Goal: Check status: Check status

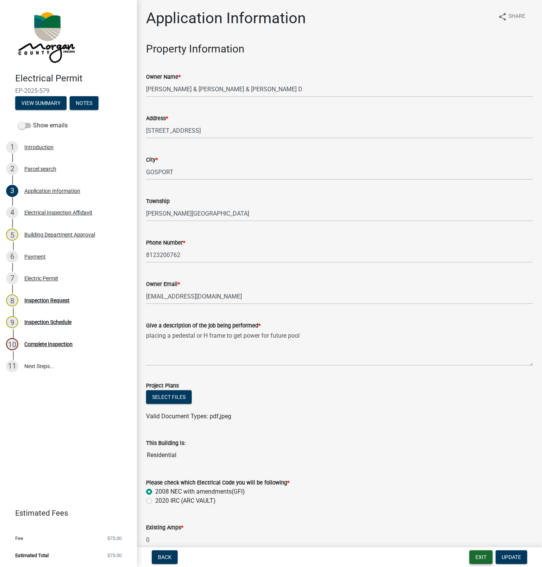
click at [477, 558] on button "Exit" at bounding box center [480, 557] width 23 height 14
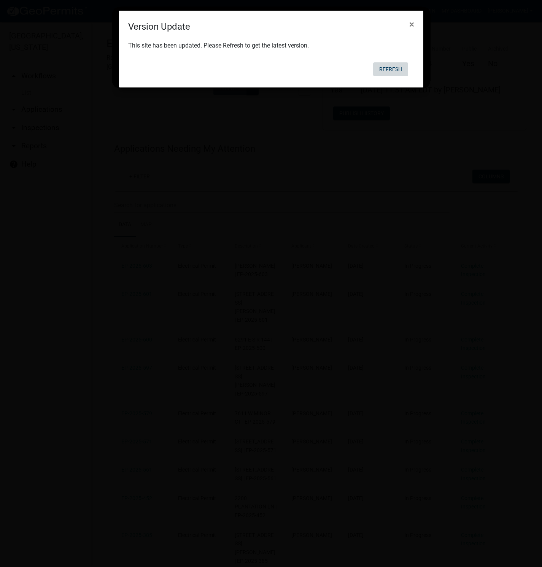
click at [388, 64] on button "Refresh" at bounding box center [390, 69] width 35 height 14
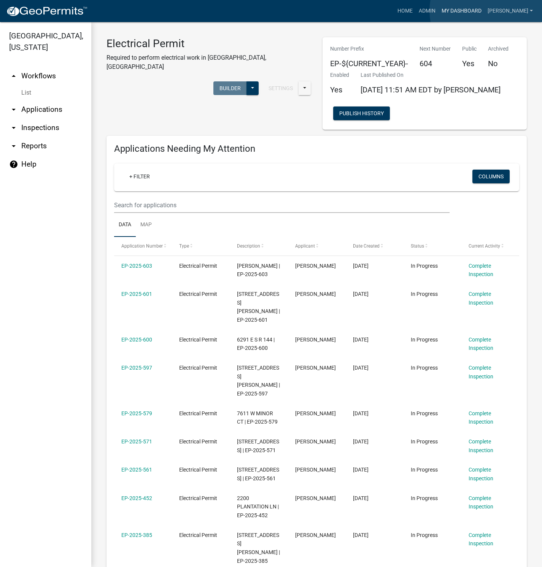
click at [485, 11] on link "My Dashboard" at bounding box center [462, 11] width 46 height 14
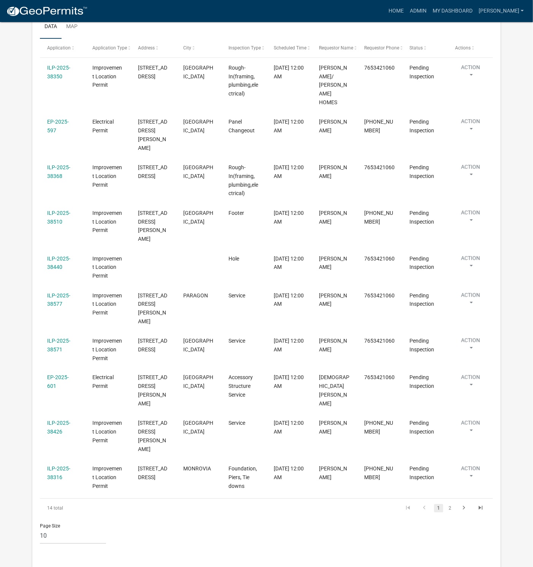
scroll to position [171, 0]
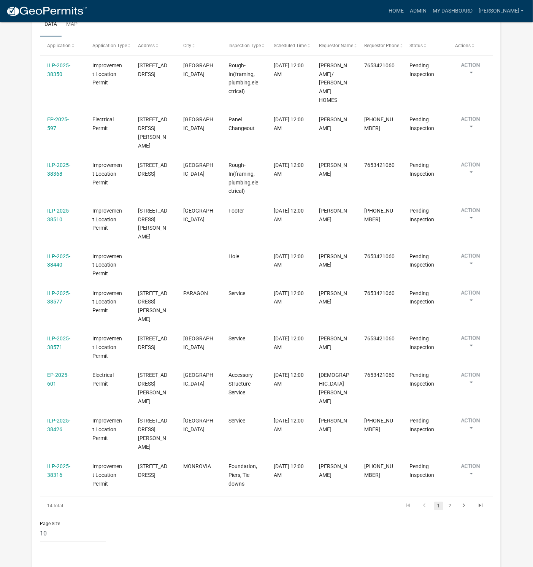
select select "1: 25"
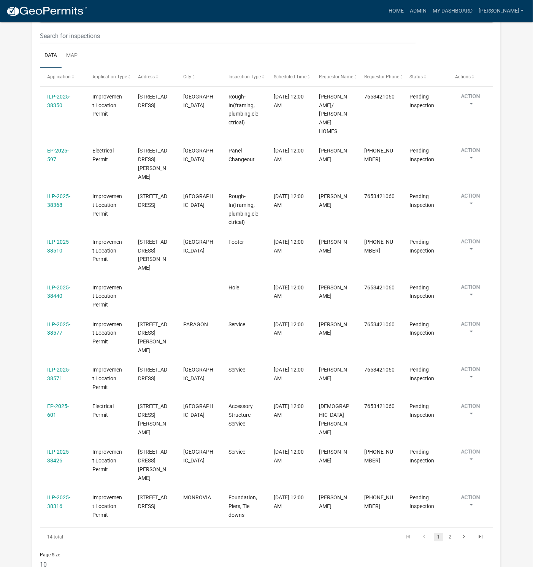
scroll to position [101, 0]
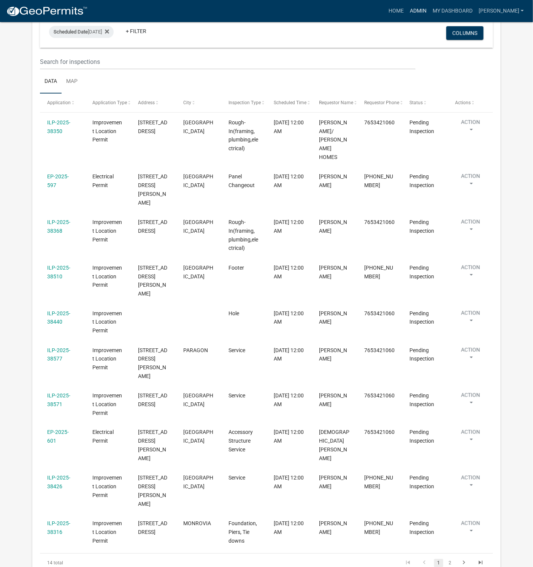
click at [430, 7] on link "Admin" at bounding box center [418, 11] width 23 height 14
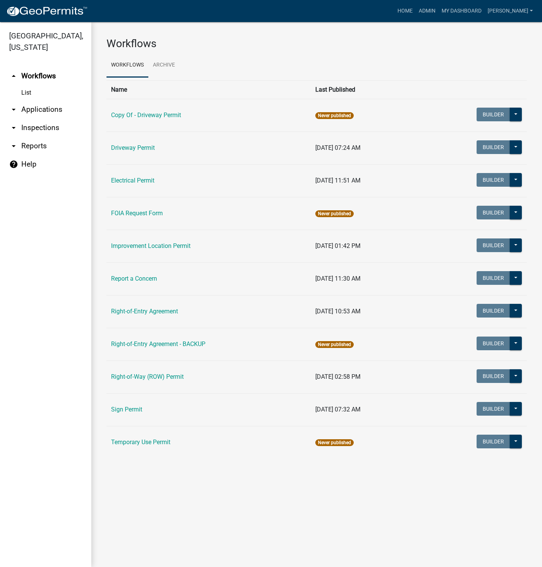
click at [144, 183] on link "Electrical Permit" at bounding box center [132, 180] width 43 height 7
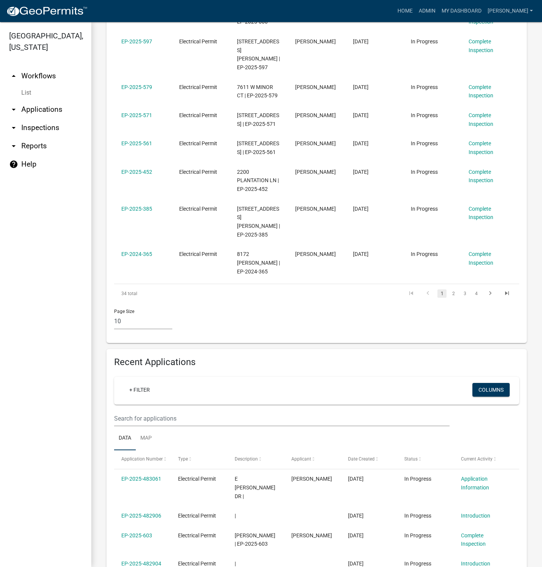
scroll to position [501, 0]
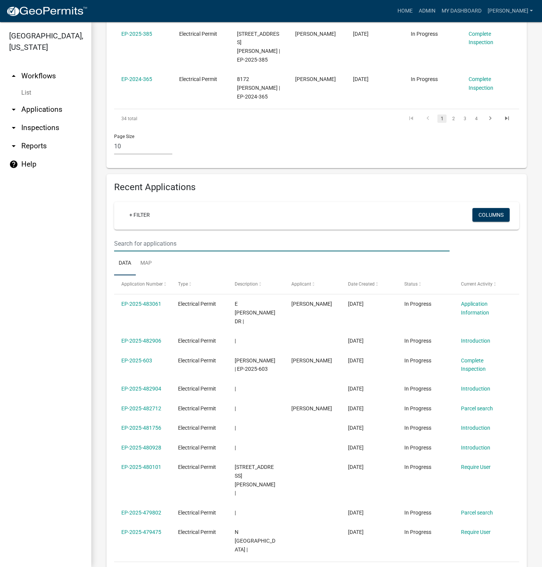
click at [151, 236] on input "text" at bounding box center [281, 244] width 335 height 16
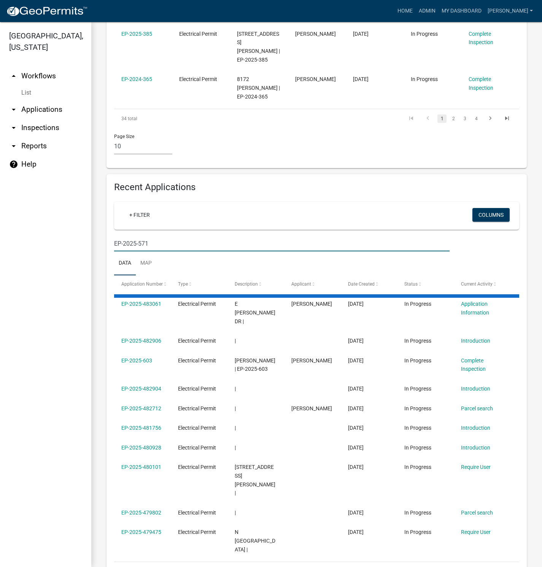
scroll to position [275, 0]
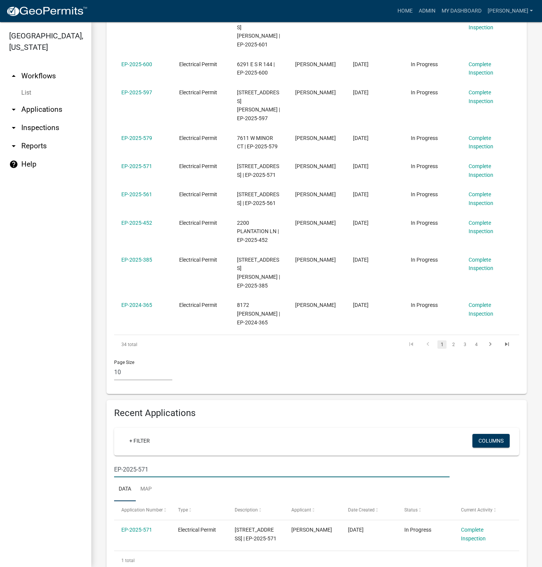
type input "EP-2025-571"
click at [139, 527] on link "EP-2025-571" at bounding box center [136, 530] width 31 height 6
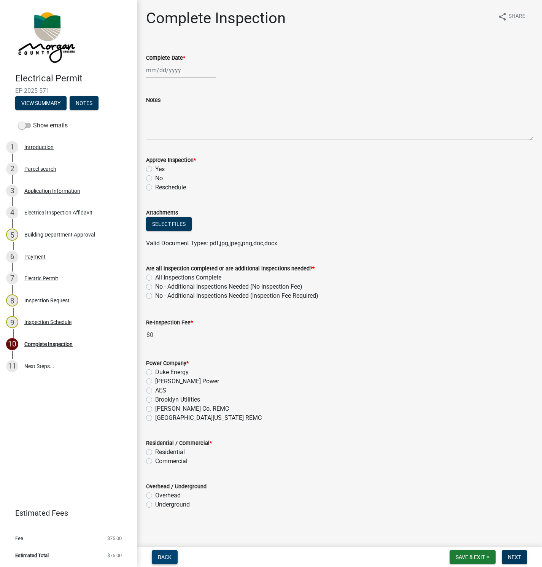
click at [159, 553] on button "Back" at bounding box center [165, 557] width 26 height 14
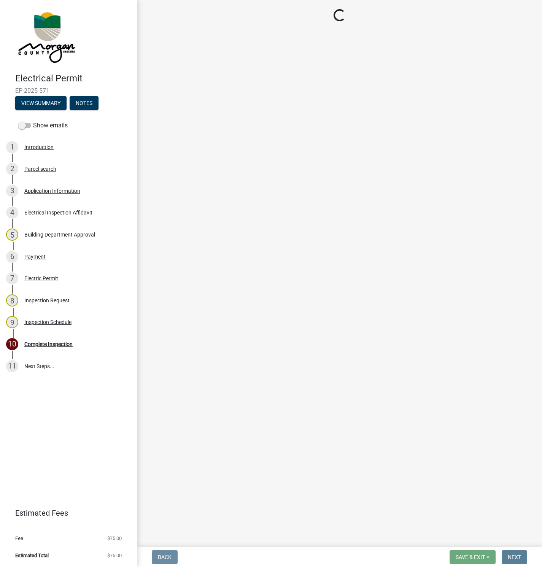
select select "47d75678-cf87-418f-879d-88d5340f2bcb"
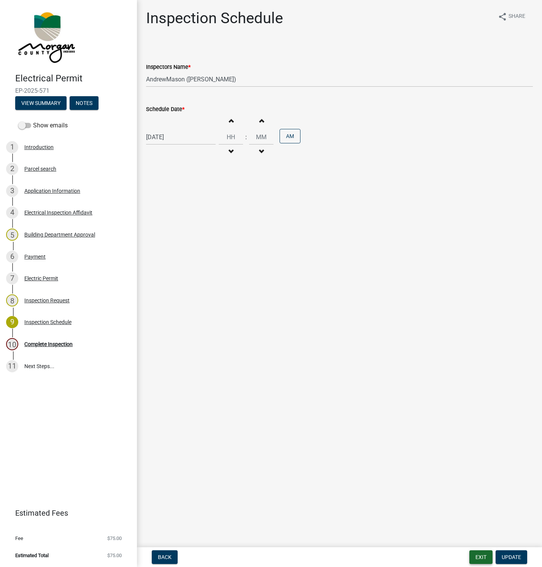
click at [480, 562] on button "Exit" at bounding box center [480, 557] width 23 height 14
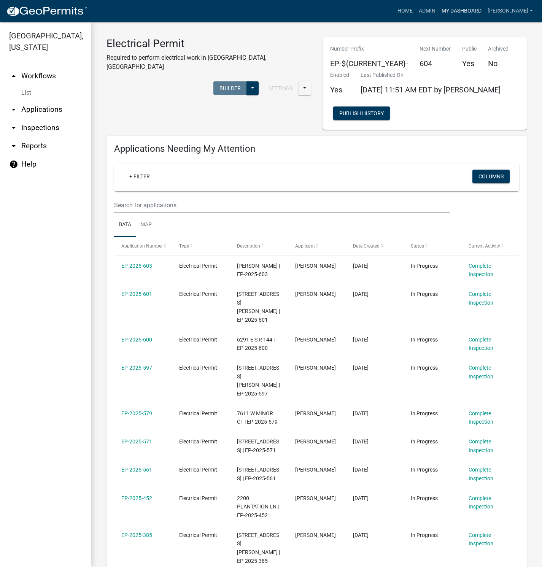
click at [478, 6] on link "My Dashboard" at bounding box center [462, 11] width 46 height 14
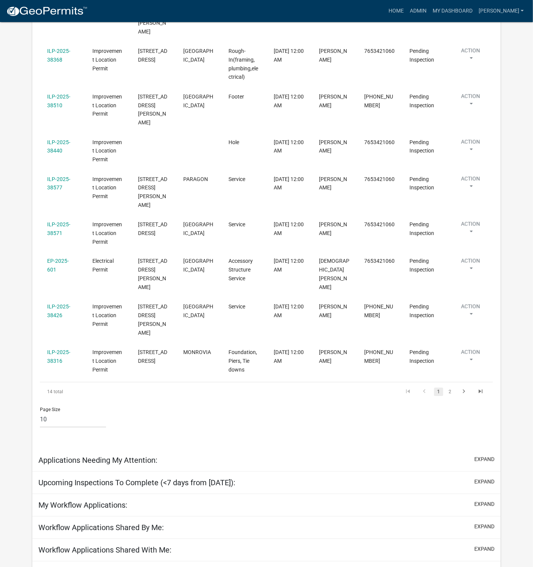
scroll to position [342, 0]
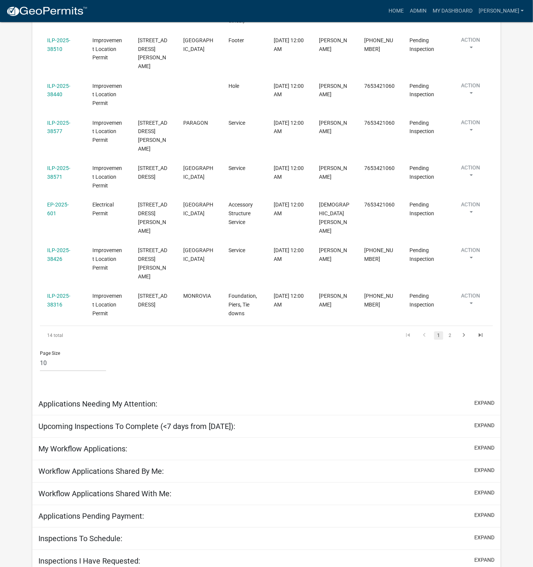
click at [452, 332] on link "2" at bounding box center [450, 336] width 9 height 8
select select "1: 25"
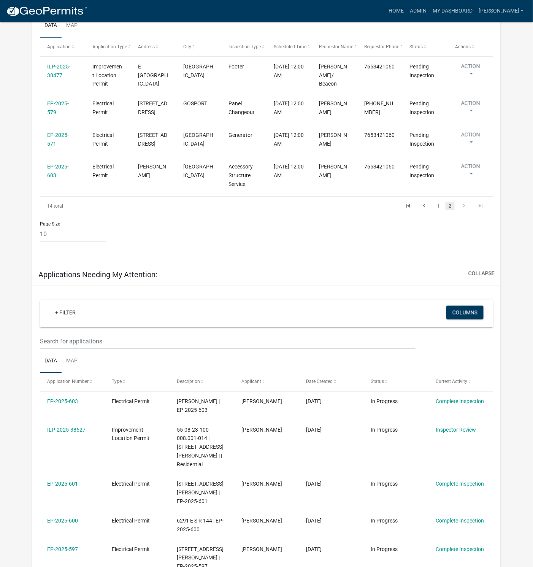
scroll to position [100, 0]
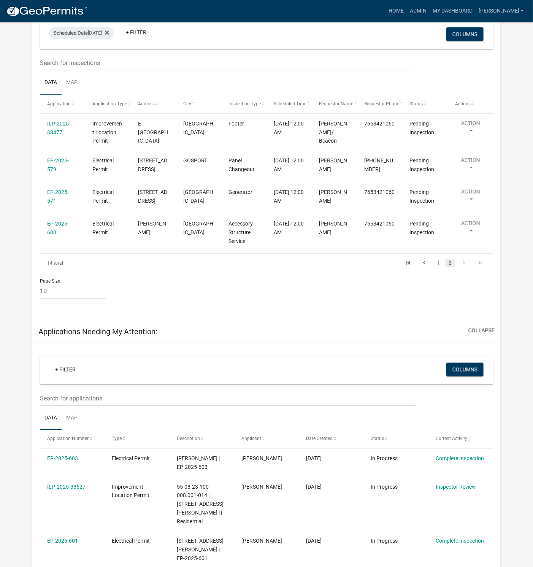
click at [423, 267] on icon "go to previous page" at bounding box center [425, 263] width 10 height 9
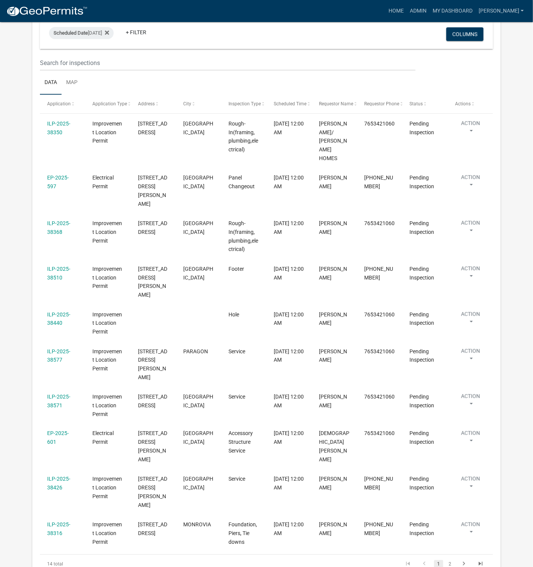
click at [62, 431] on link "EP-2025-601" at bounding box center [58, 438] width 22 height 15
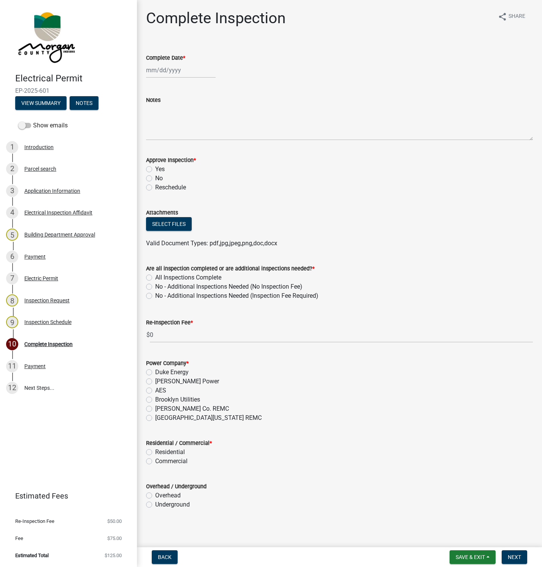
scroll to position [2, 0]
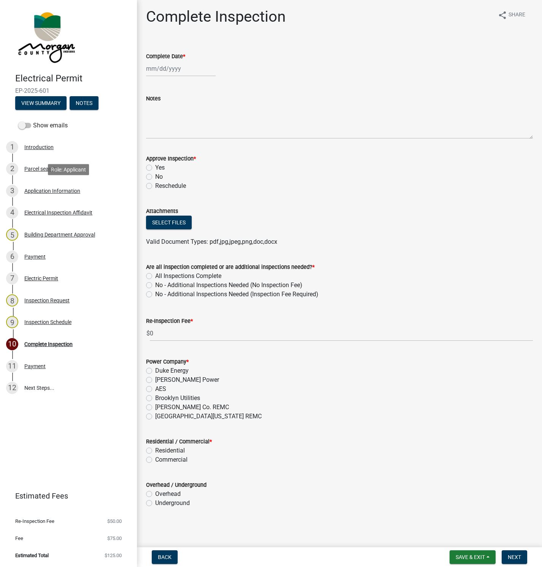
click at [60, 191] on div "Application Information" at bounding box center [52, 190] width 56 height 5
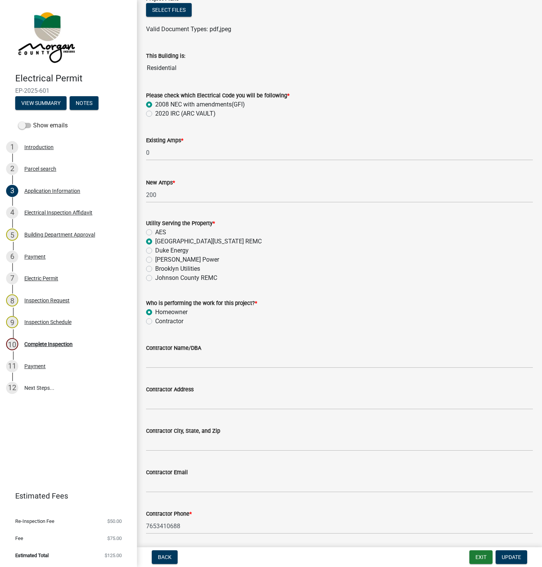
scroll to position [456, 0]
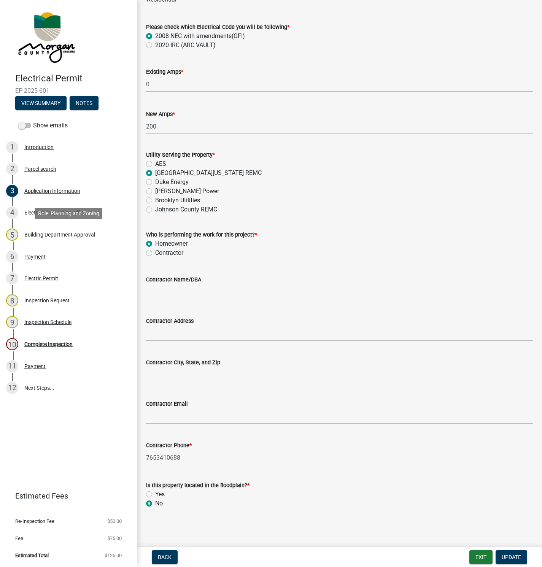
click at [49, 233] on div "Building Department Approval" at bounding box center [59, 234] width 71 height 5
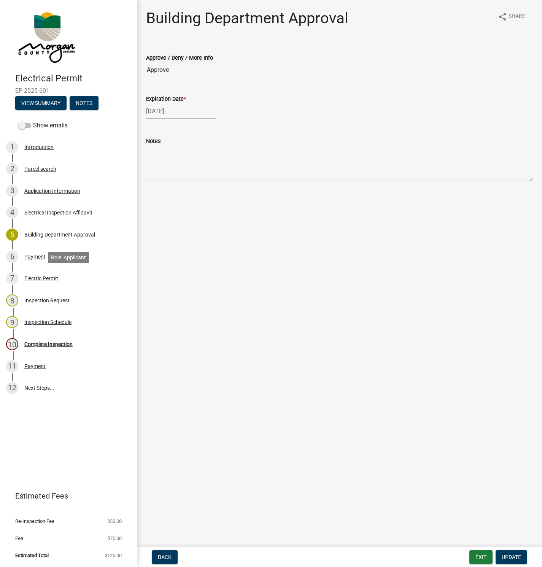
click at [35, 278] on div "Electric Permit" at bounding box center [41, 278] width 34 height 5
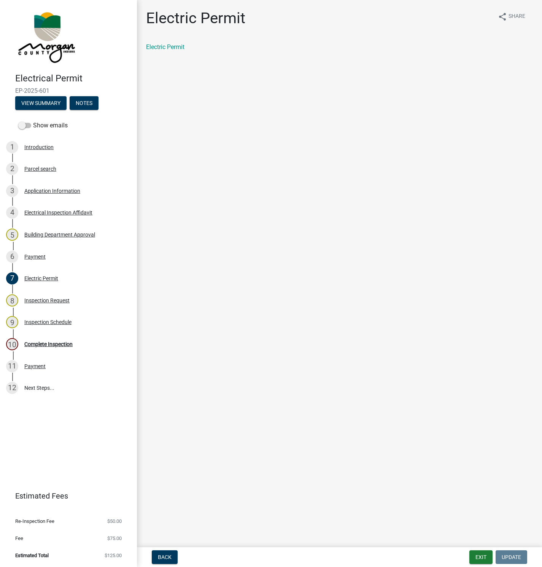
click at [48, 191] on div "Application Information" at bounding box center [52, 190] width 56 height 5
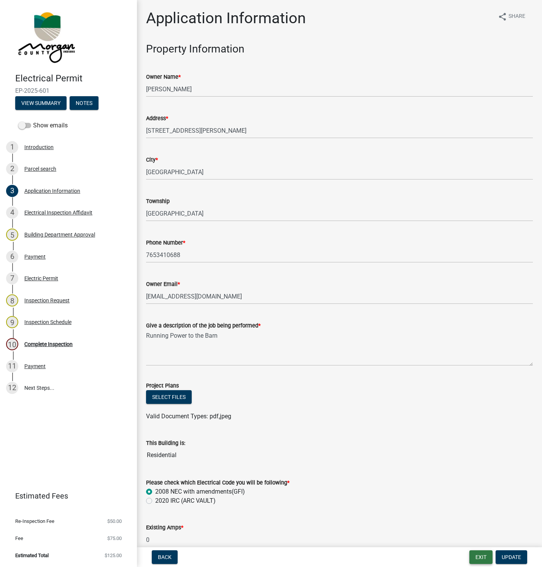
drag, startPoint x: 479, startPoint y: 558, endPoint x: 477, endPoint y: 555, distance: 4.4
click at [479, 559] on button "Exit" at bounding box center [480, 557] width 23 height 14
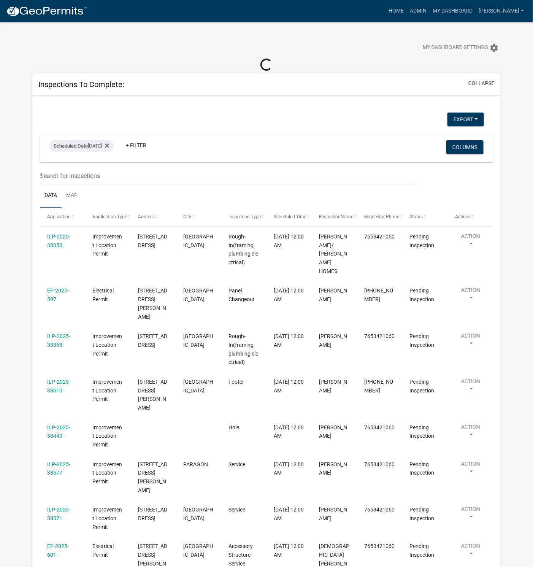
select select "1: 25"
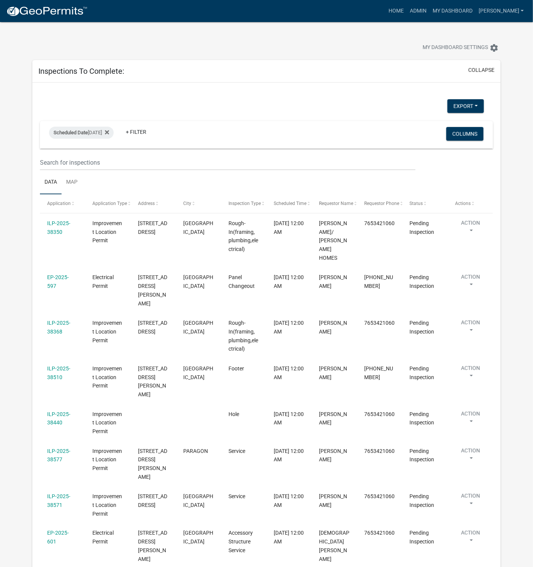
click at [55, 365] on link "ILP-2025-38510" at bounding box center [58, 372] width 23 height 15
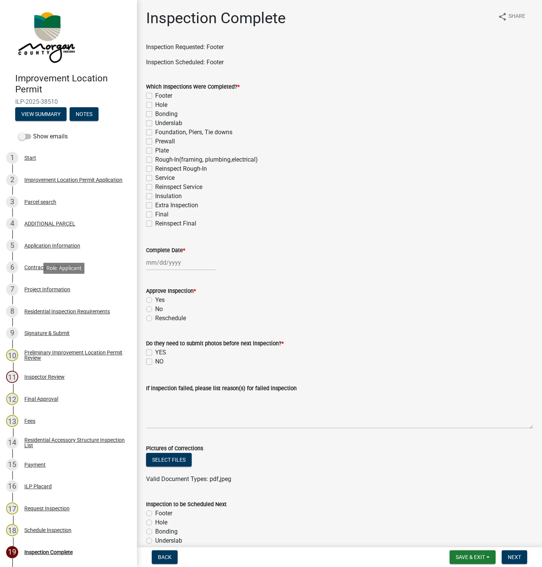
click at [44, 290] on div "Project Information" at bounding box center [47, 289] width 46 height 5
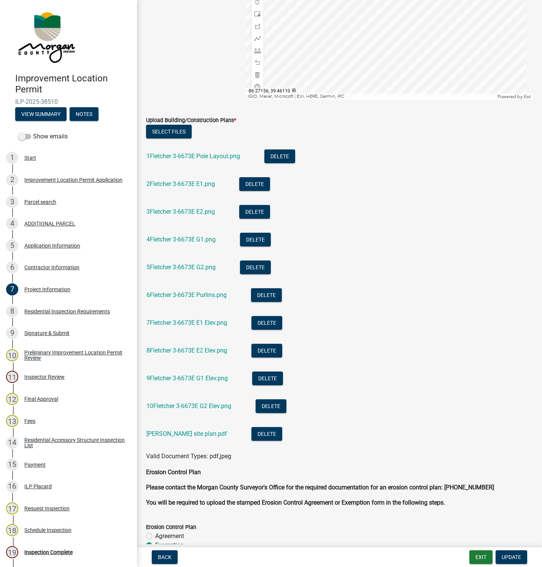
scroll to position [1540, 0]
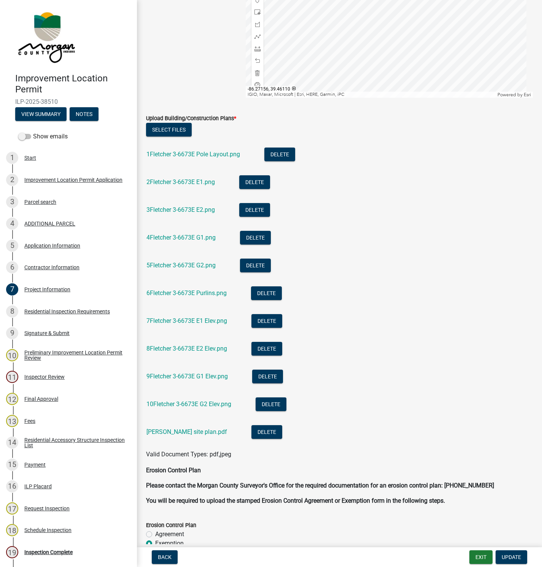
click at [189, 154] on link "1Fletcher 3-6673E Pole Layout.png" at bounding box center [193, 154] width 94 height 7
click at [179, 181] on link "2Fletcher 3-6673E E1.png" at bounding box center [180, 181] width 68 height 7
click at [167, 432] on link "[PERSON_NAME] site plan.pdf" at bounding box center [186, 431] width 81 height 7
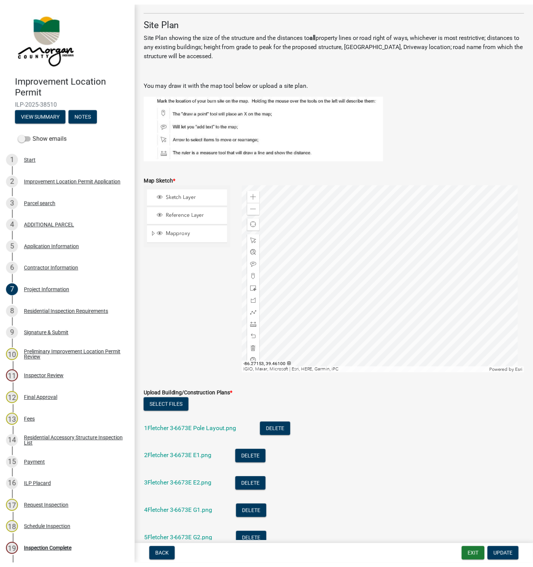
scroll to position [1255, 0]
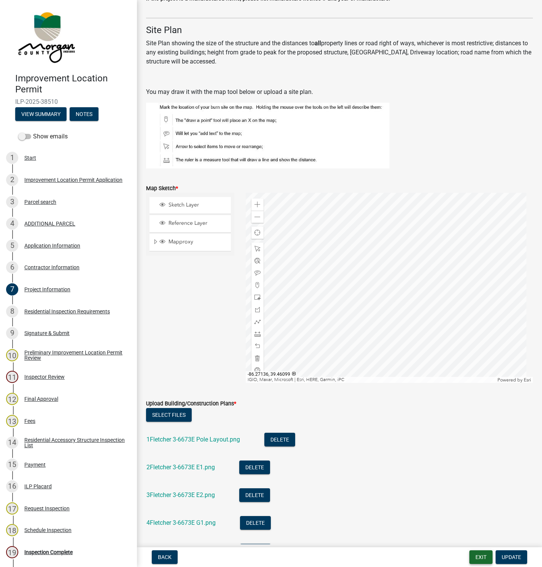
click at [481, 558] on button "Exit" at bounding box center [480, 557] width 23 height 14
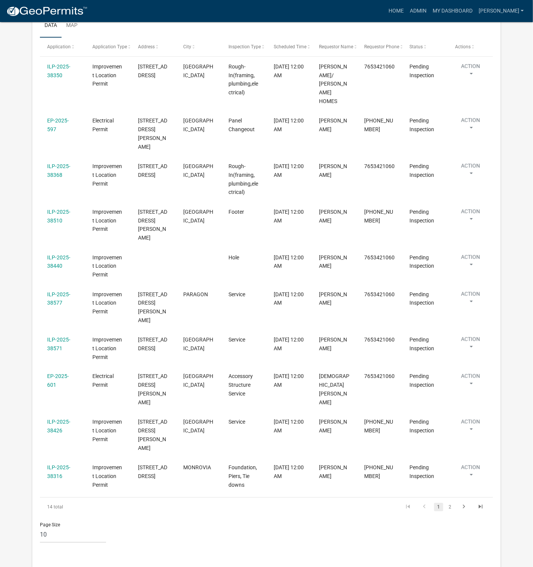
select select "1: 25"
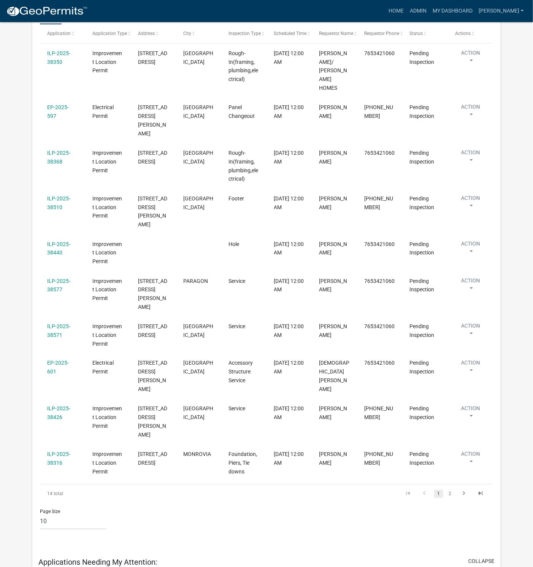
scroll to position [158, 0]
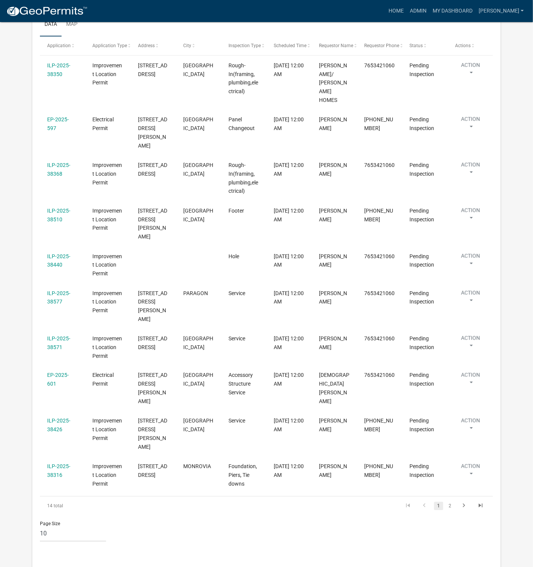
click at [56, 334] on div "ILP-2025-38571" at bounding box center [62, 342] width 31 height 17
click at [54, 335] on link "ILP-2025-38571" at bounding box center [58, 342] width 23 height 15
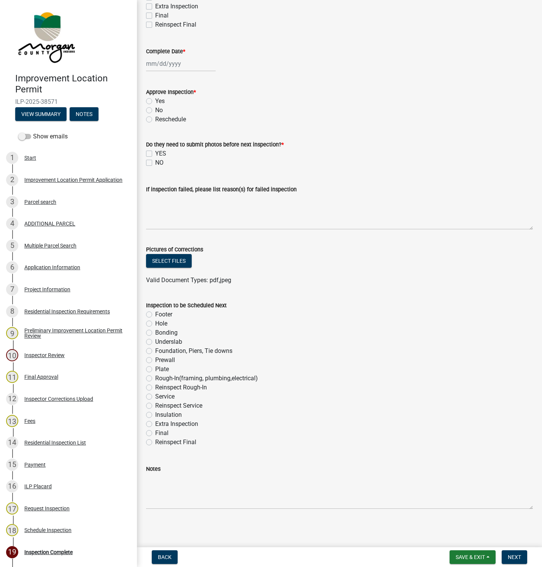
scroll to position [200, 0]
click at [48, 287] on div "Project Information" at bounding box center [47, 289] width 46 height 5
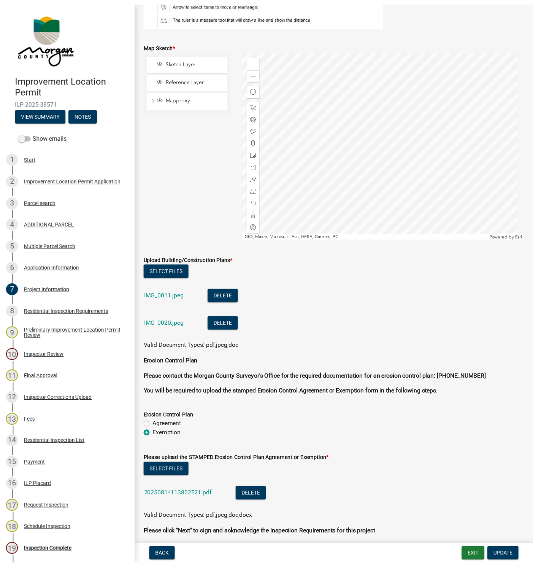
scroll to position [1738, 0]
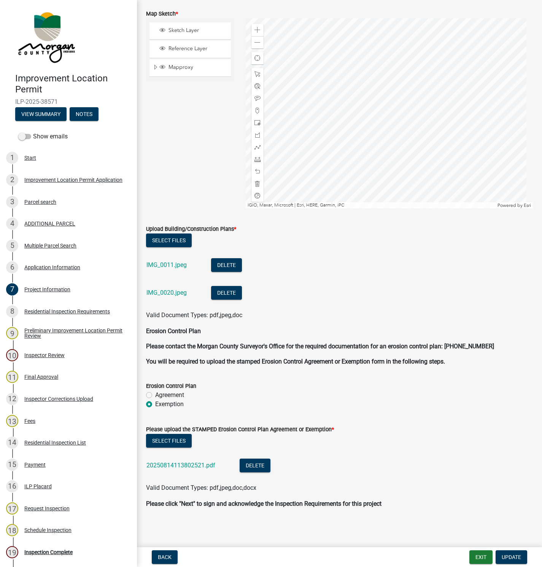
click at [165, 263] on link "IMG_0011.jpeg" at bounding box center [166, 264] width 40 height 7
click at [164, 292] on link "IMG_0020.jpeg" at bounding box center [166, 292] width 40 height 7
click at [35, 115] on button "View Summary" at bounding box center [40, 114] width 51 height 14
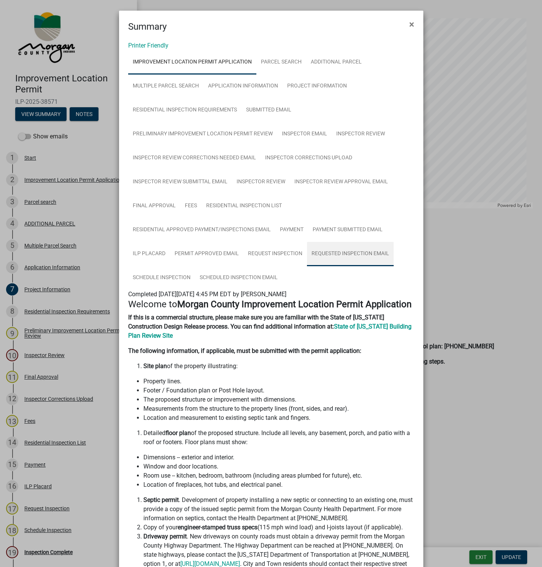
click at [344, 252] on link "Requested Inspection Email" at bounding box center [350, 254] width 87 height 24
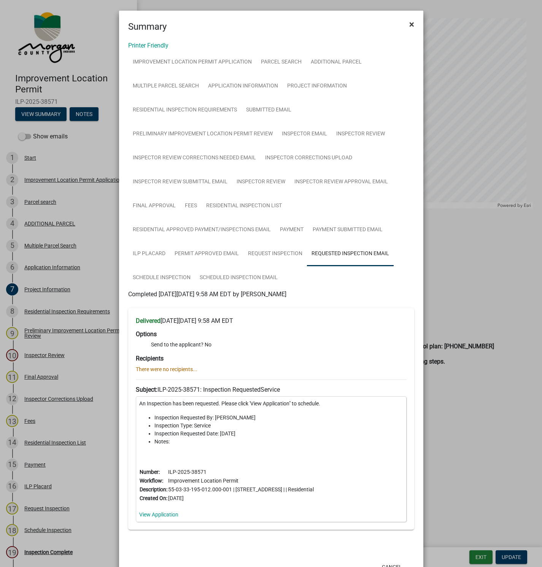
drag, startPoint x: 405, startPoint y: 25, endPoint x: 396, endPoint y: 54, distance: 29.9
click at [409, 24] on span "×" at bounding box center [411, 24] width 5 height 11
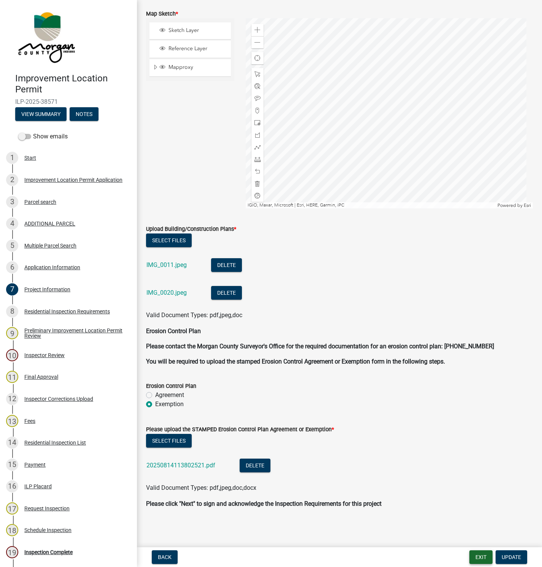
click at [475, 559] on button "Exit" at bounding box center [480, 557] width 23 height 14
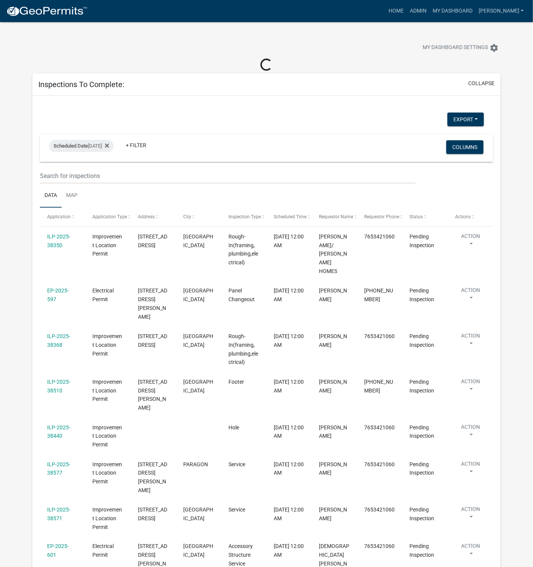
select select "1: 25"
